Goal: Manage account settings

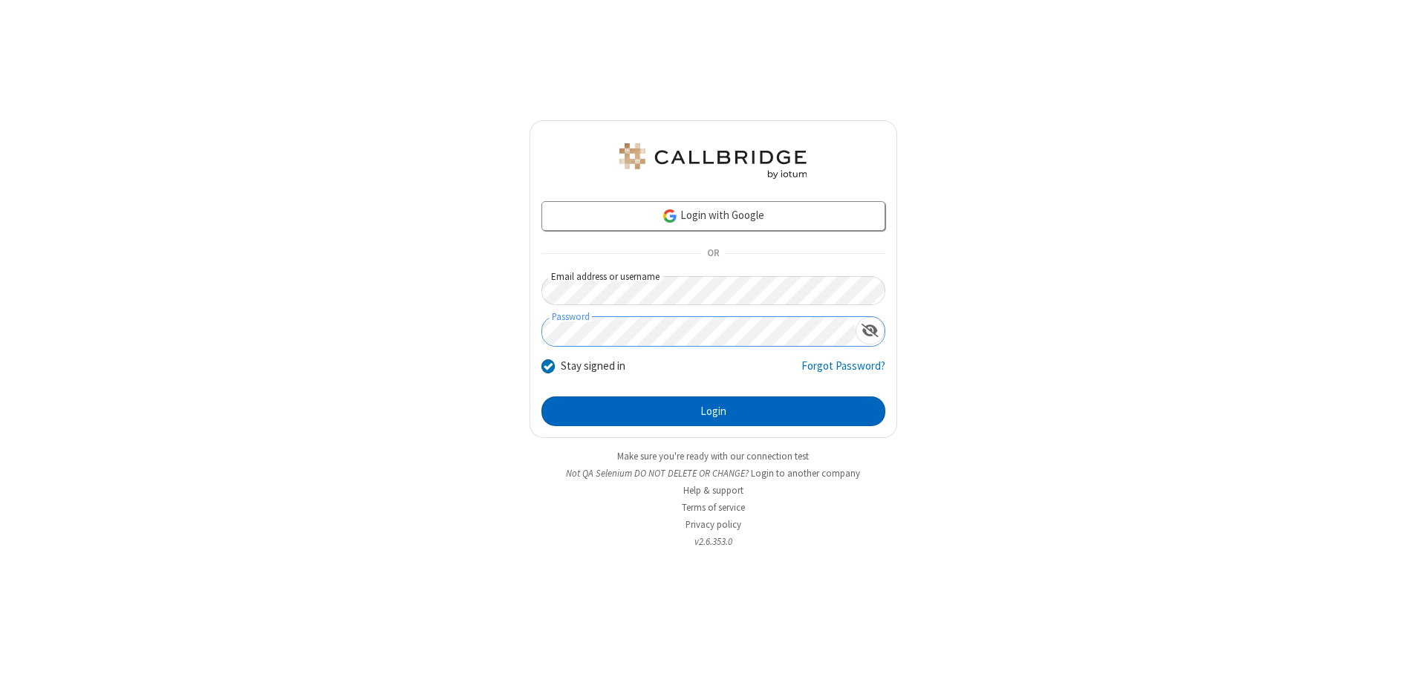
click at [713, 411] on button "Login" at bounding box center [713, 412] width 344 height 30
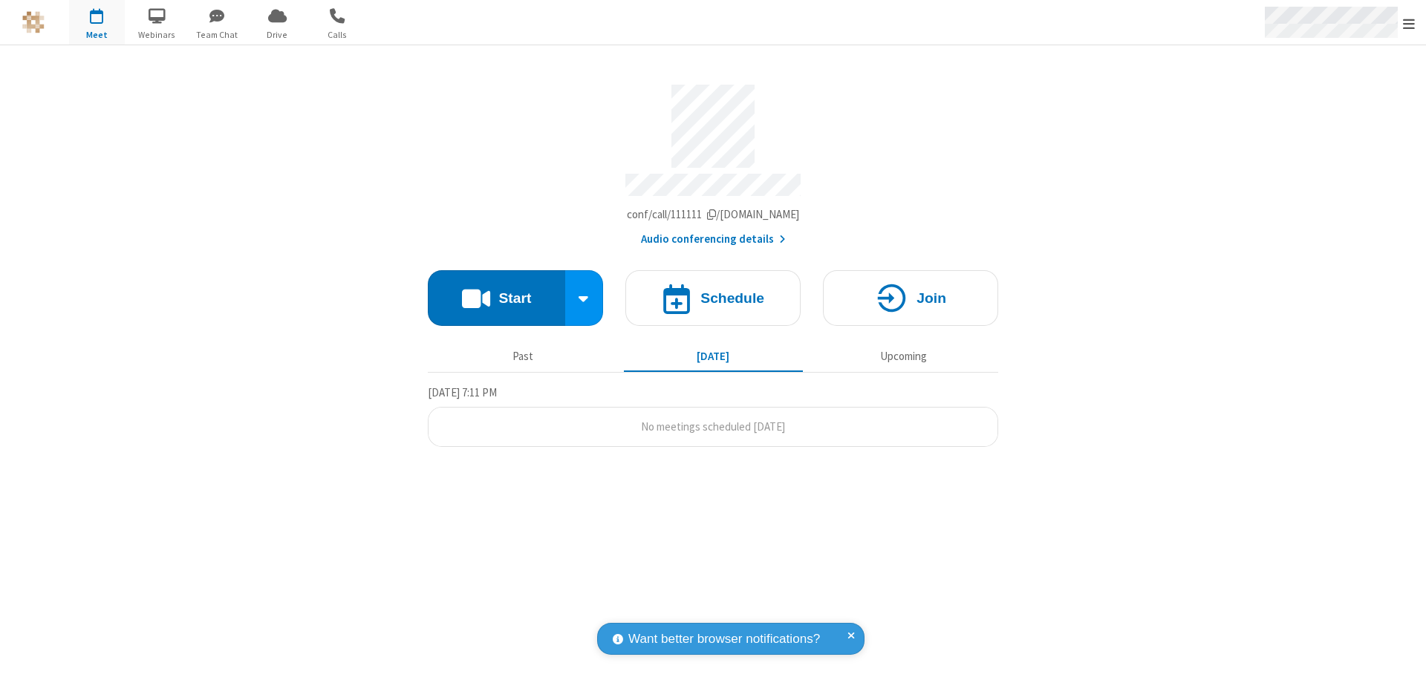
click at [1409, 23] on span "Open menu" at bounding box center [1409, 23] width 12 height 15
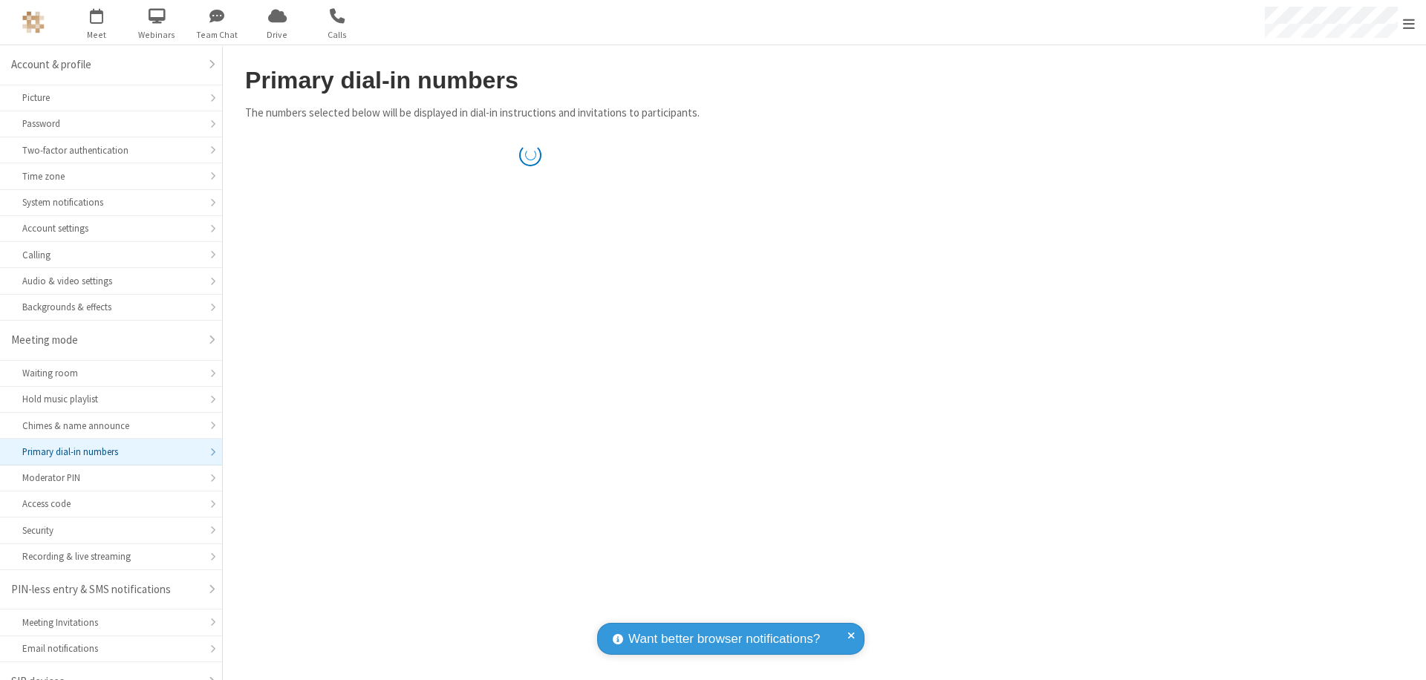
scroll to position [21, 0]
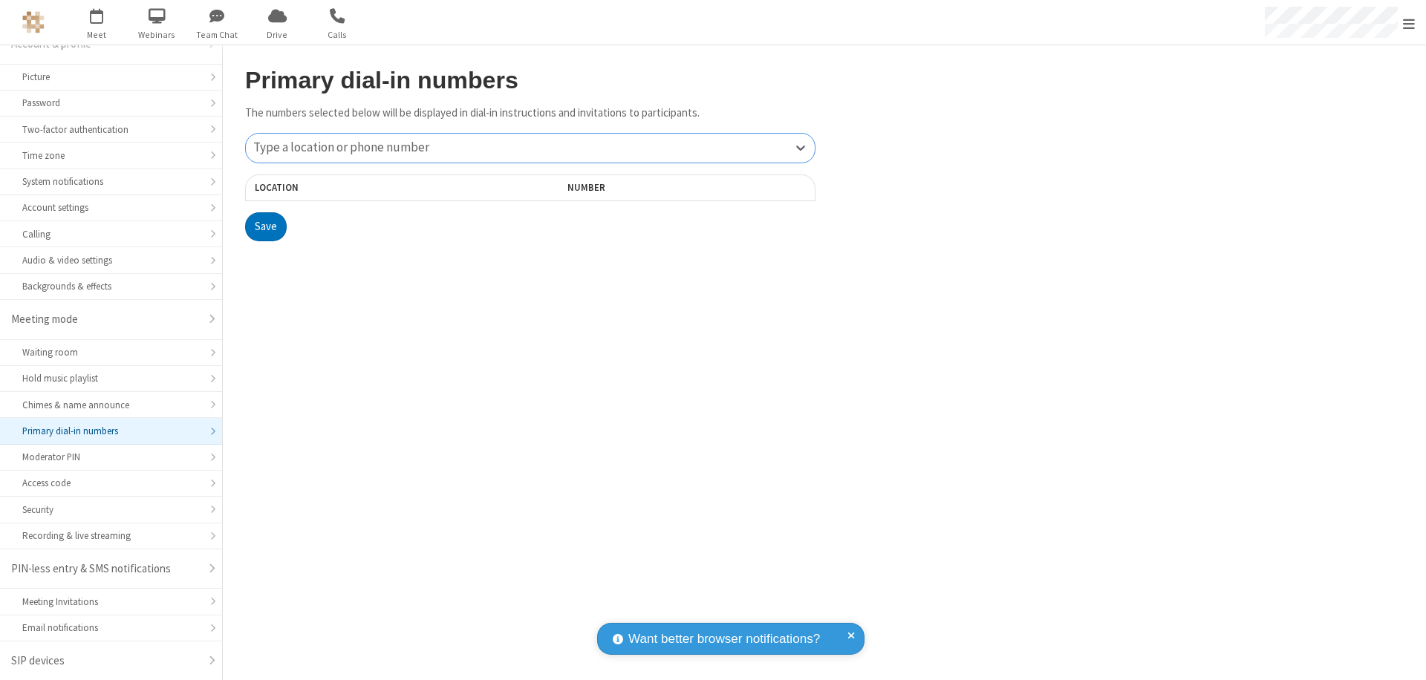
click at [530, 148] on div "Type a location or phone number" at bounding box center [530, 148] width 569 height 29
type input "[PHONE_NUMBER]"
